Goal: Transaction & Acquisition: Register for event/course

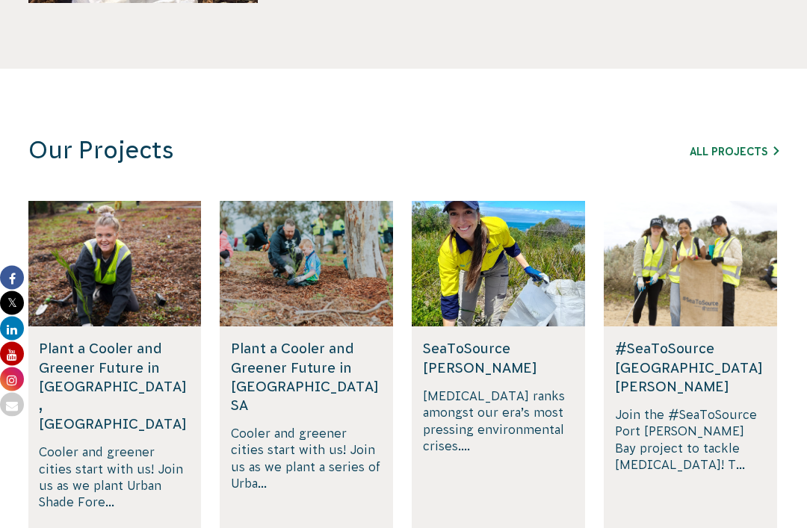
scroll to position [913, 0]
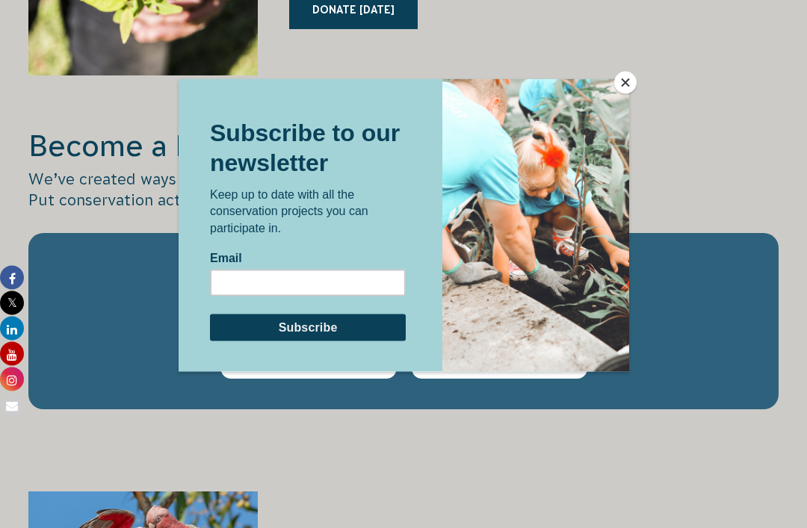
click at [622, 93] on button "Close" at bounding box center [625, 83] width 22 height 22
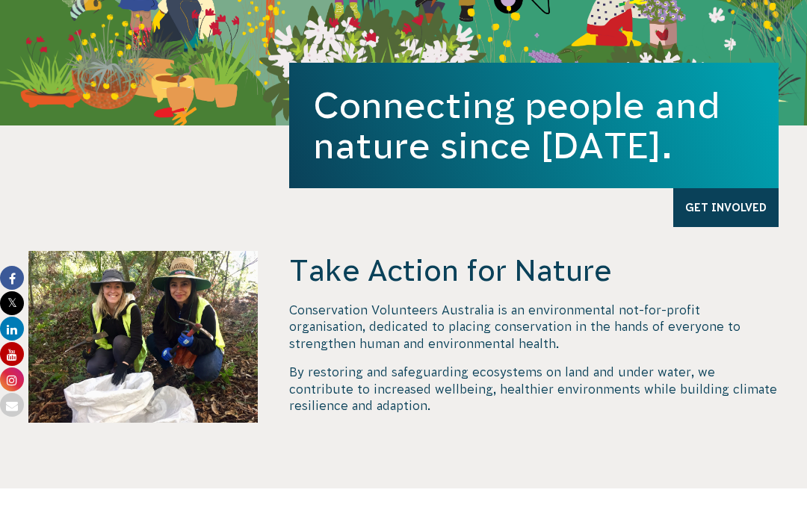
scroll to position [0, 0]
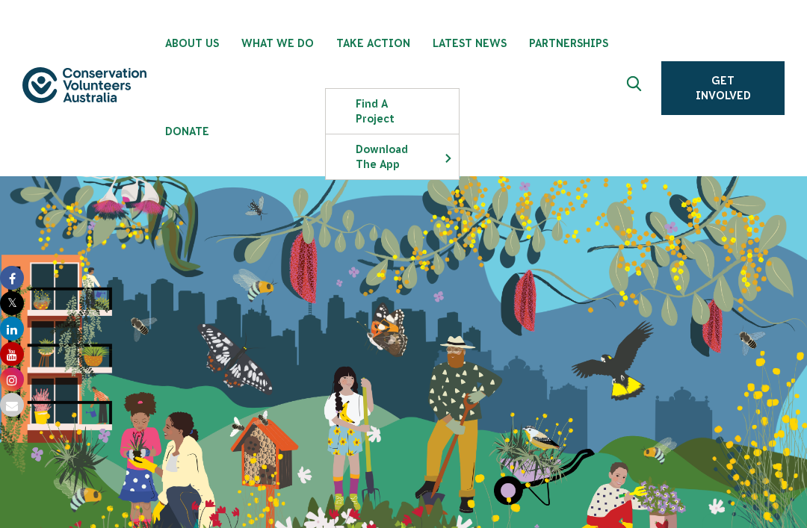
click at [409, 105] on link "Find a project" at bounding box center [392, 111] width 133 height 45
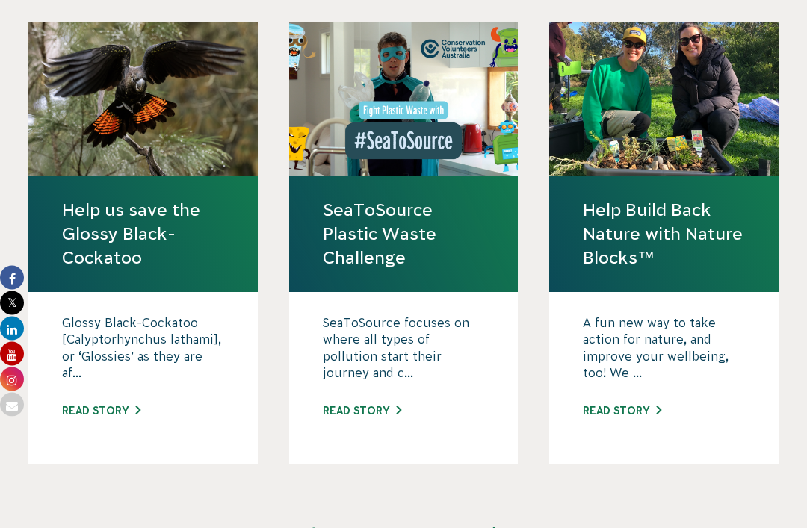
scroll to position [1511, 0]
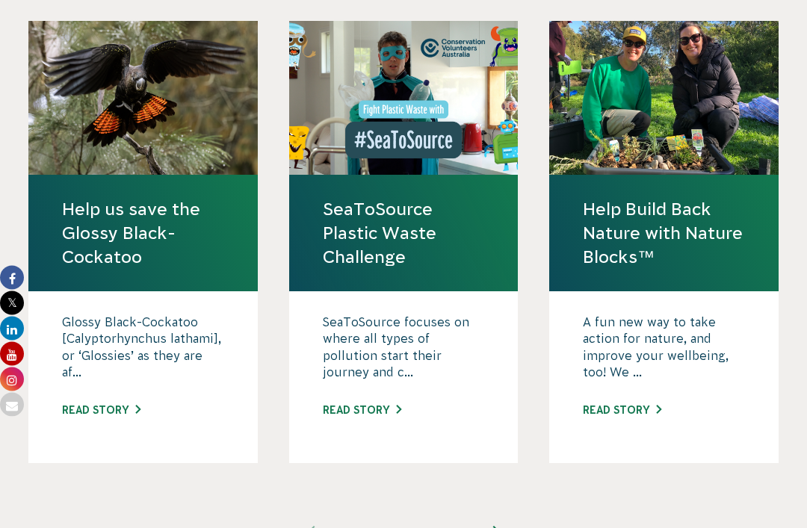
click at [411, 516] on link "2" at bounding box center [404, 534] width 36 height 36
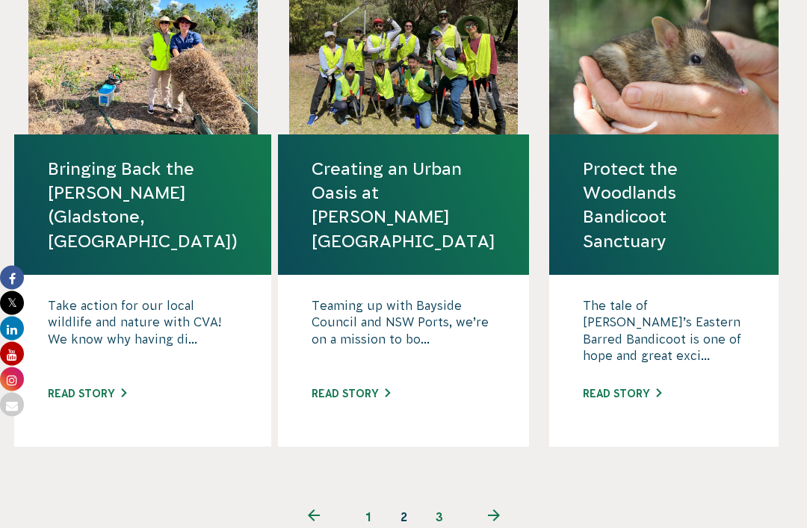
scroll to position [1591, 0]
click at [625, 388] on link "Read story" at bounding box center [622, 394] width 78 height 12
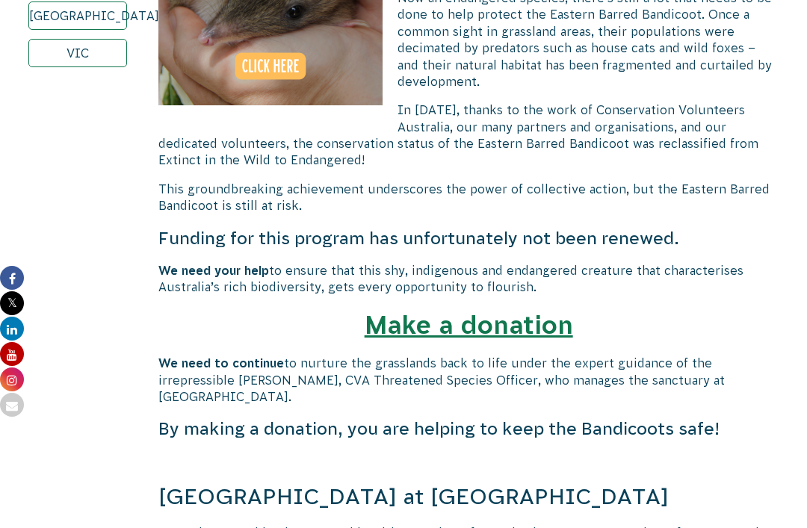
scroll to position [685, 0]
